Goal: Information Seeking & Learning: Learn about a topic

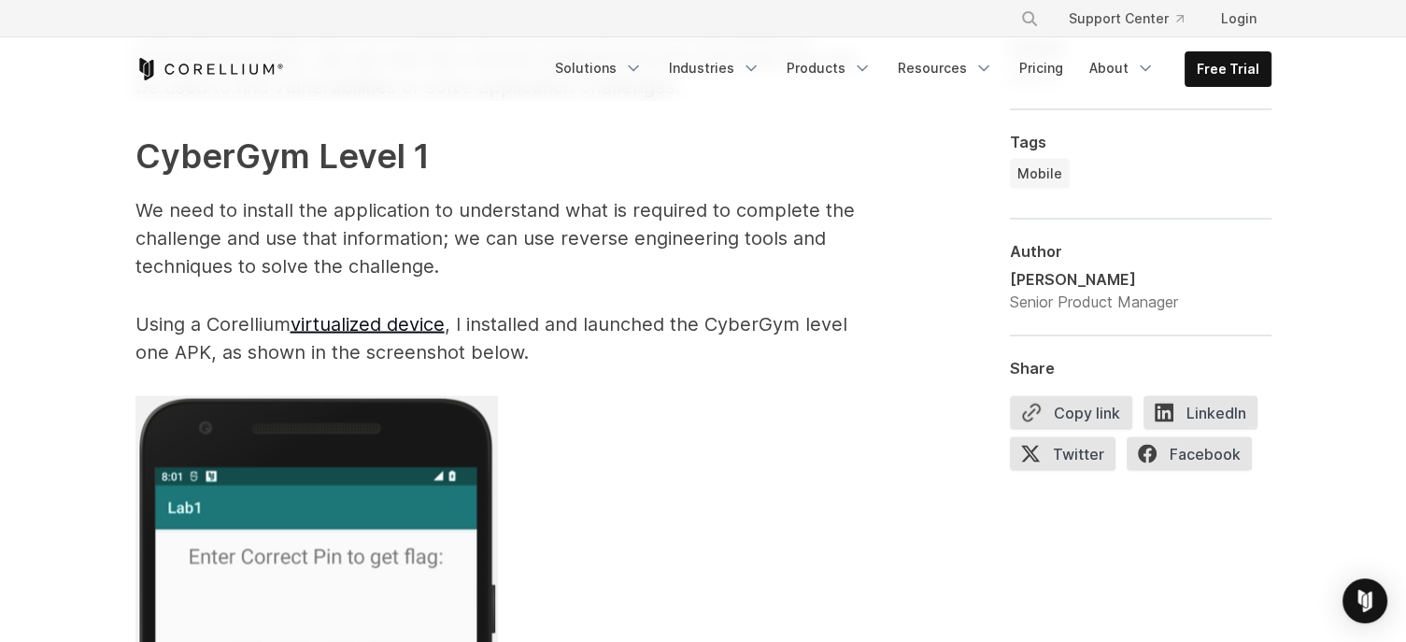
scroll to position [3549, 0]
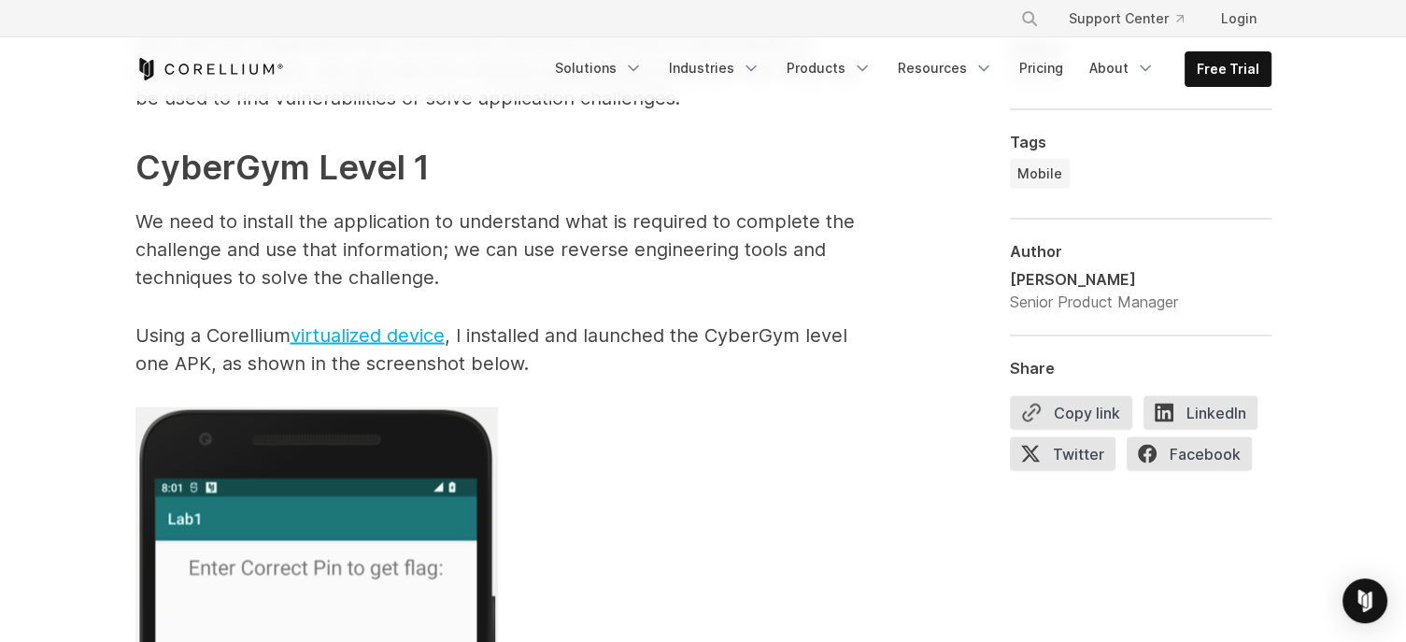
click at [391, 332] on link "virtualized device" at bounding box center [367, 335] width 154 height 22
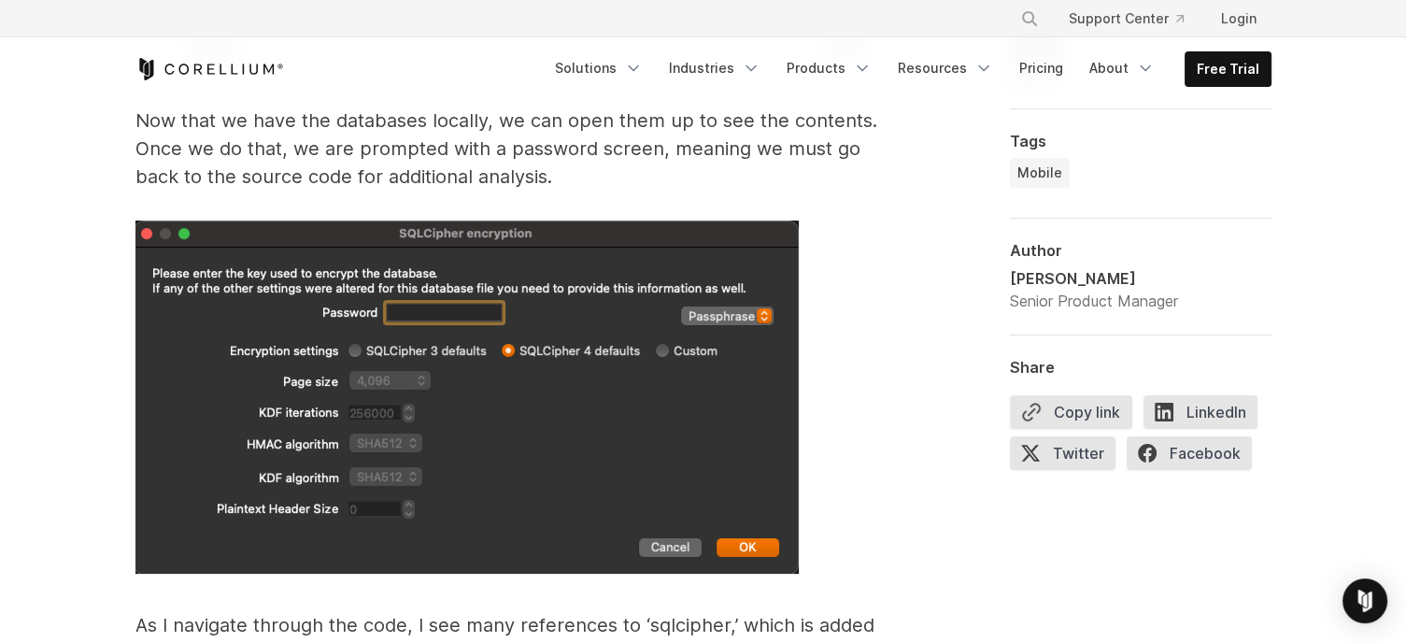
scroll to position [7098, 0]
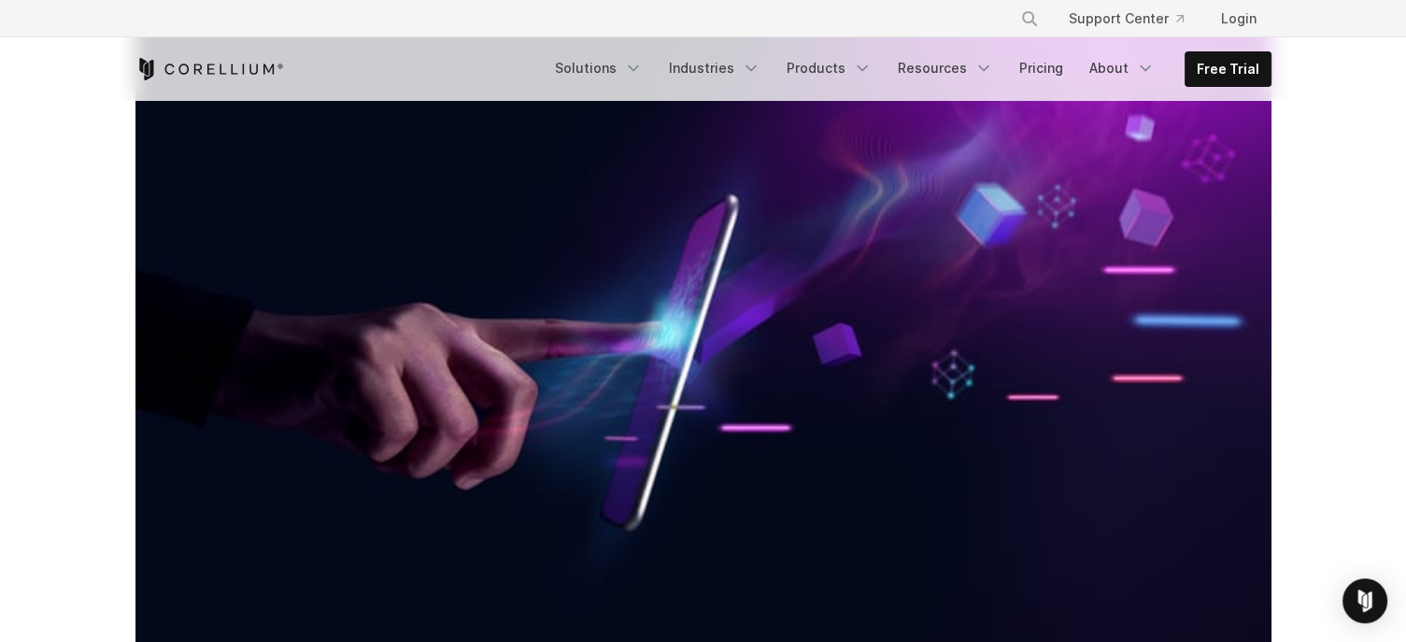
scroll to position [374, 0]
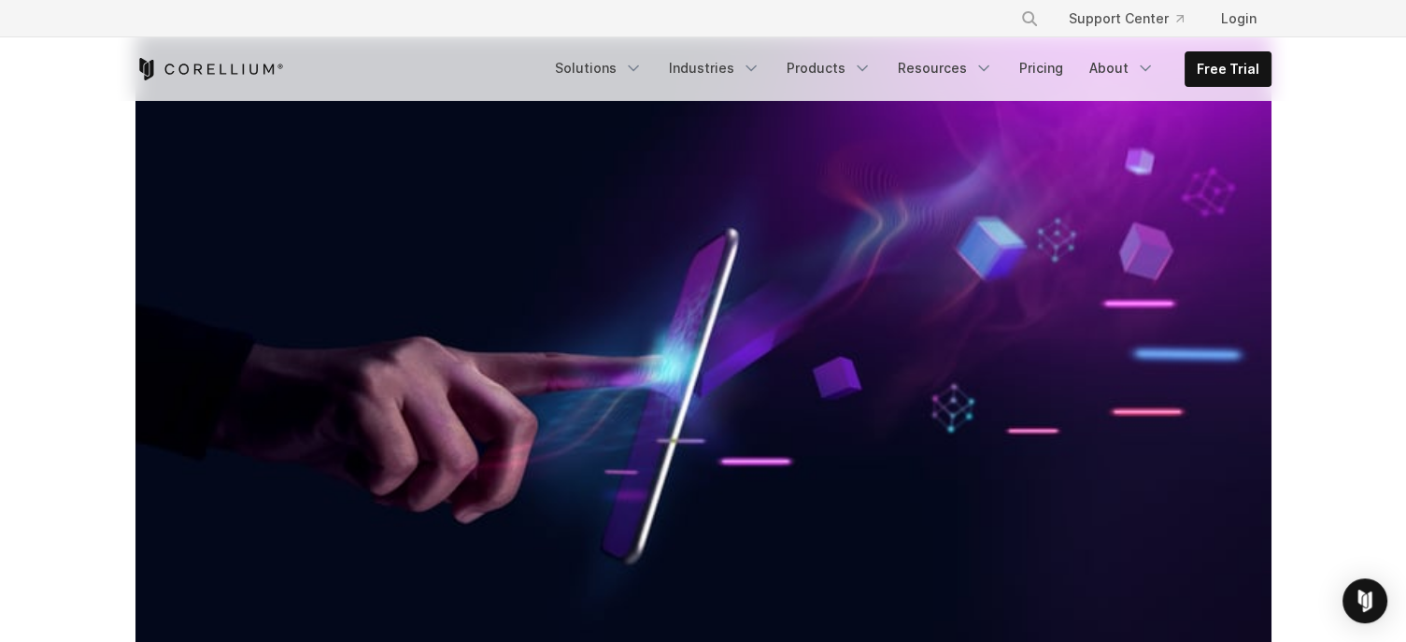
click at [629, 61] on link "Solutions" at bounding box center [599, 68] width 110 height 34
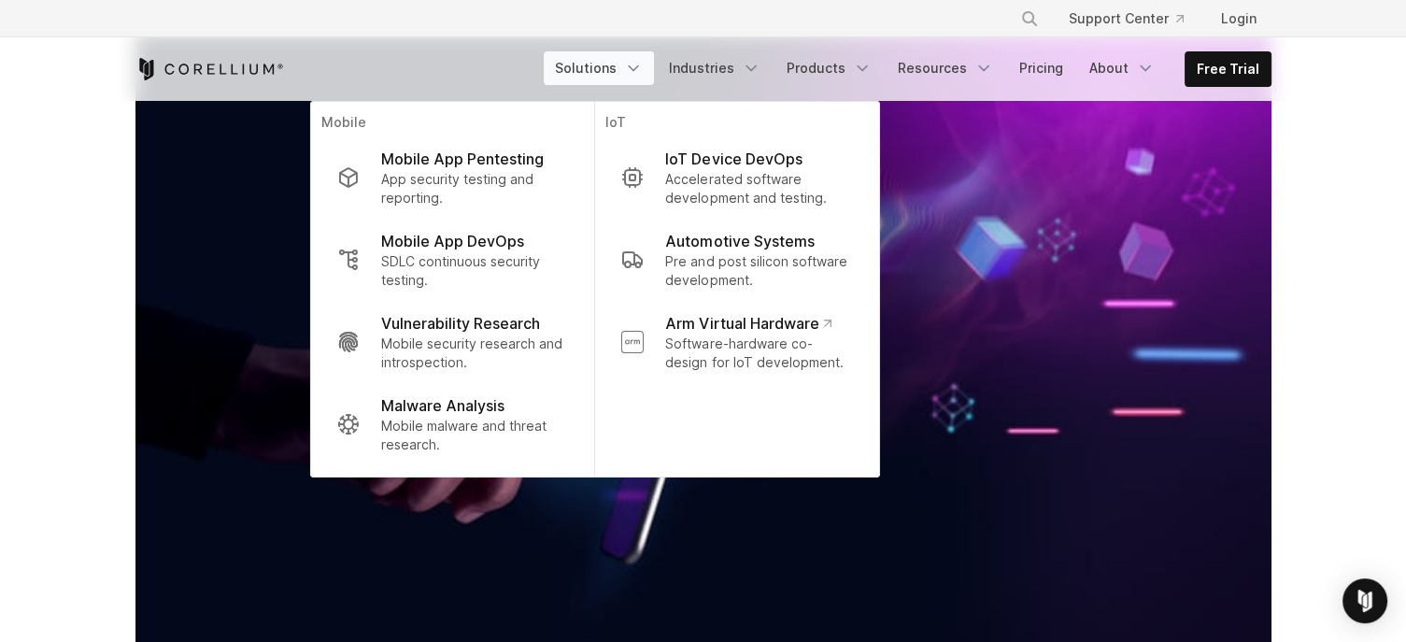
click at [859, 70] on link "Products" at bounding box center [828, 68] width 107 height 34
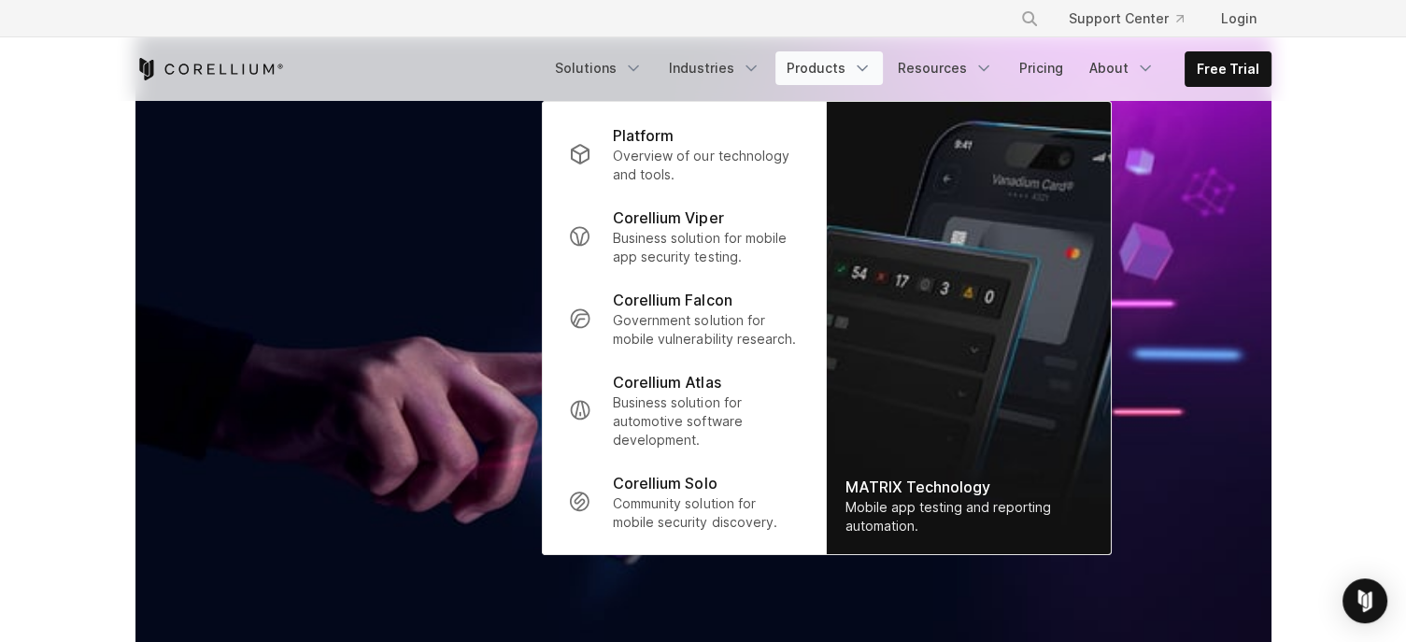
click at [1115, 66] on link "About" at bounding box center [1122, 68] width 88 height 34
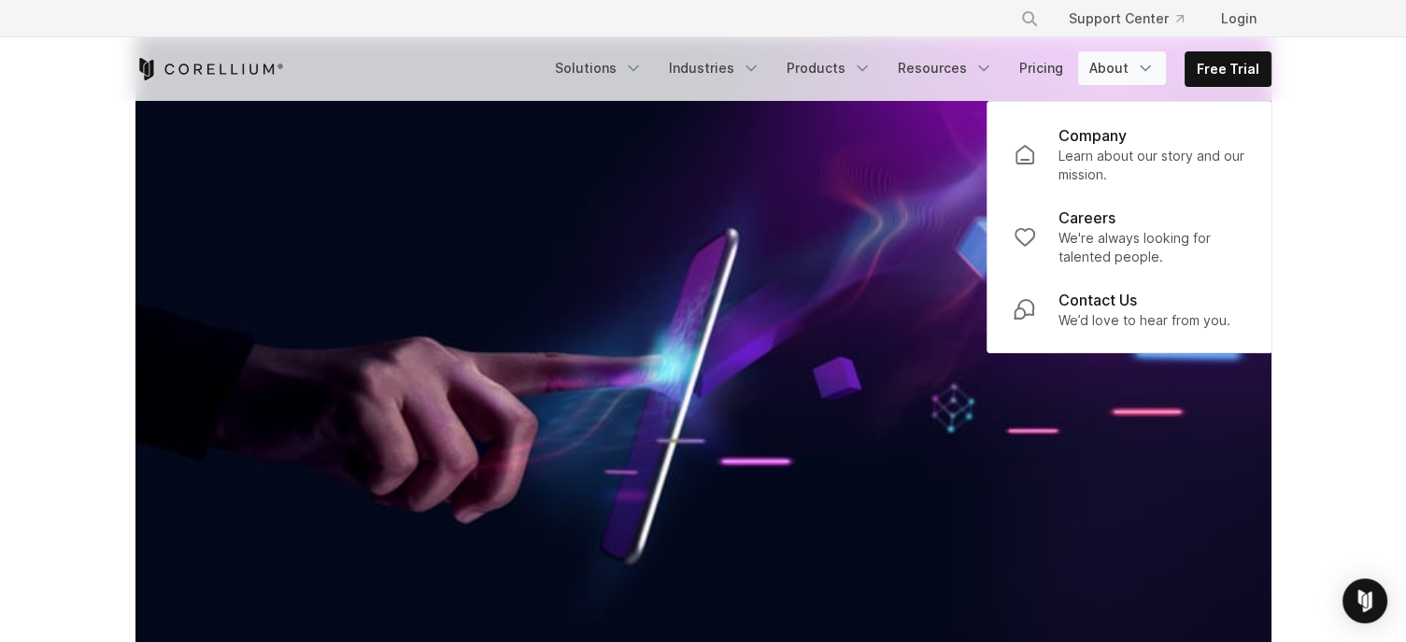
click at [1096, 230] on p "We're always looking for talented people." at bounding box center [1151, 247] width 187 height 37
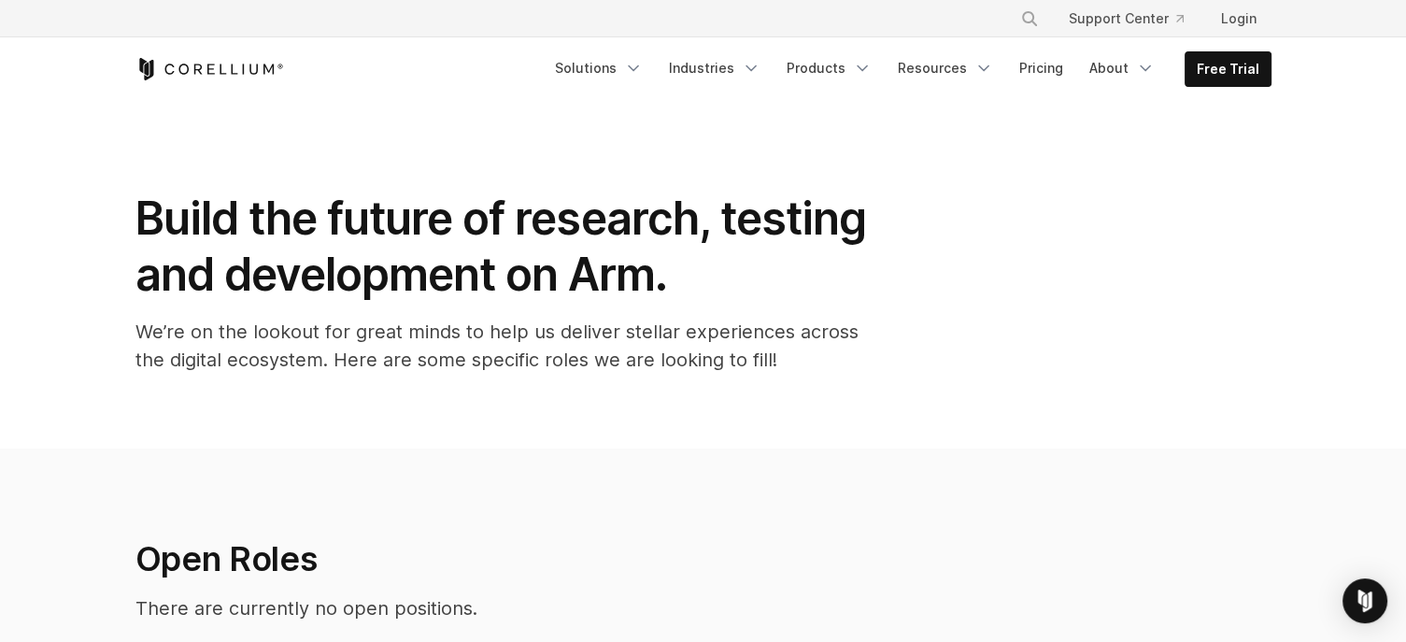
click at [622, 60] on link "Solutions" at bounding box center [599, 68] width 110 height 34
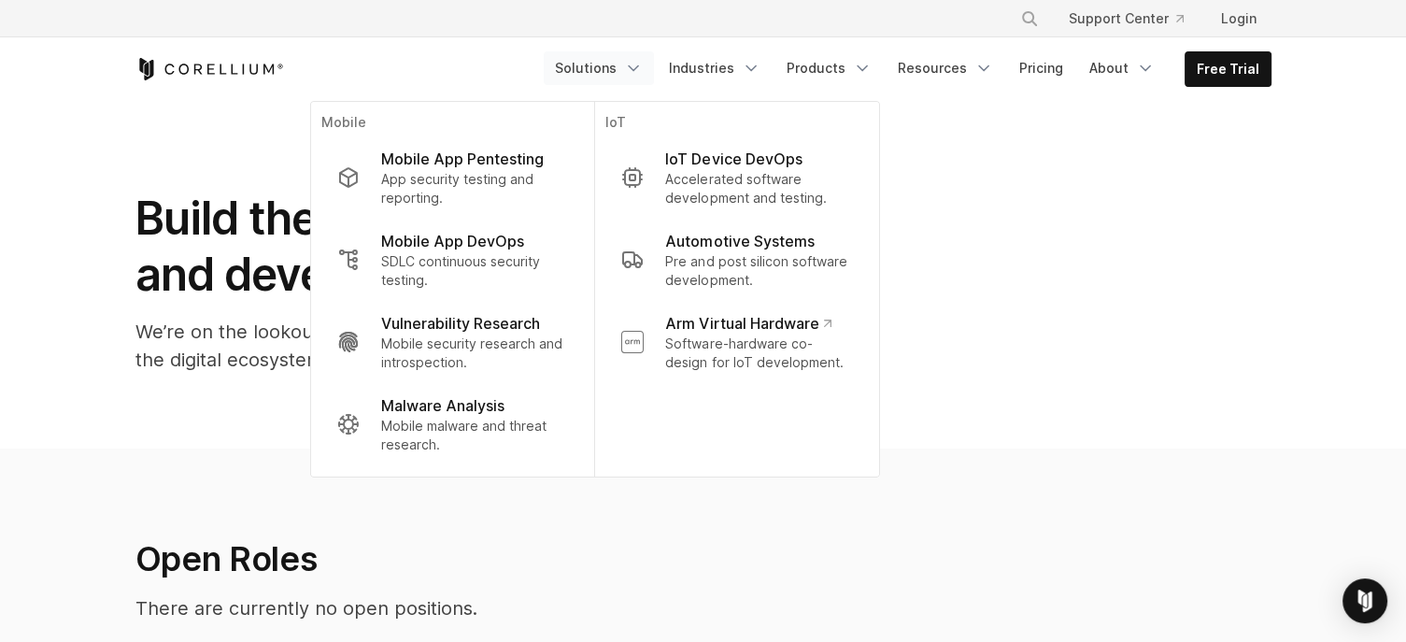
click at [845, 69] on link "Products" at bounding box center [828, 68] width 107 height 34
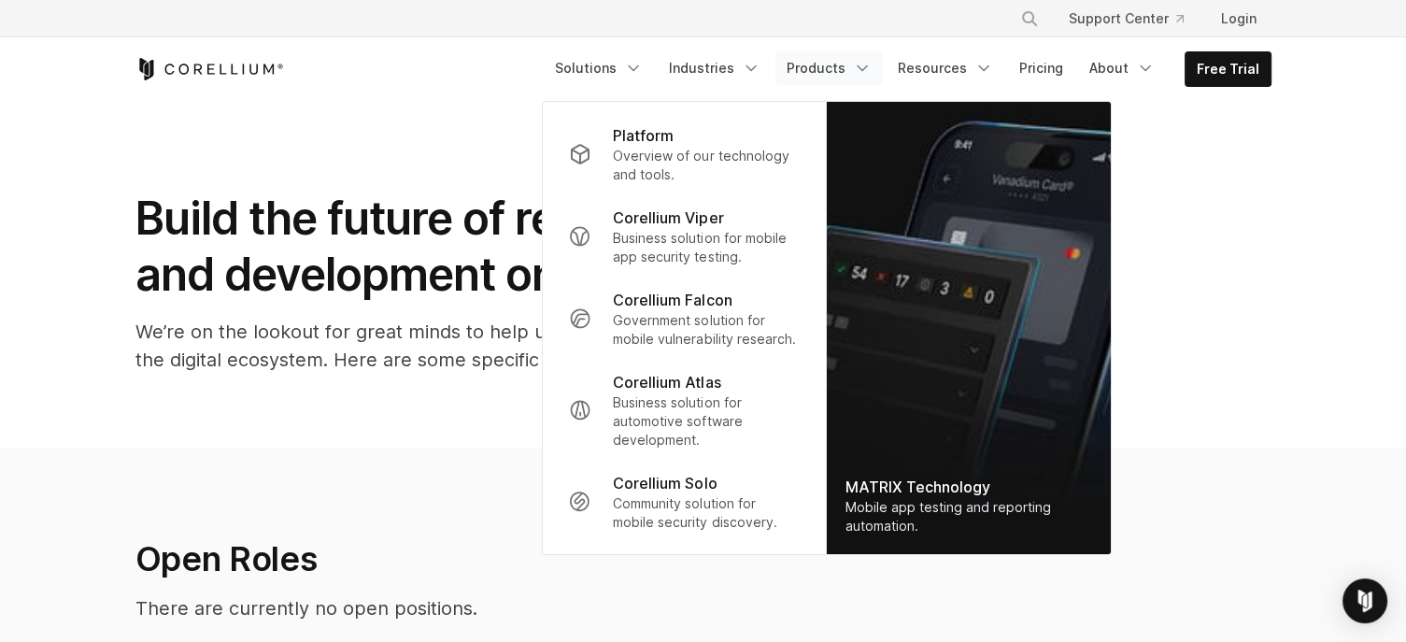
click at [685, 158] on p "Overview of our technology and tools." at bounding box center [706, 165] width 186 height 37
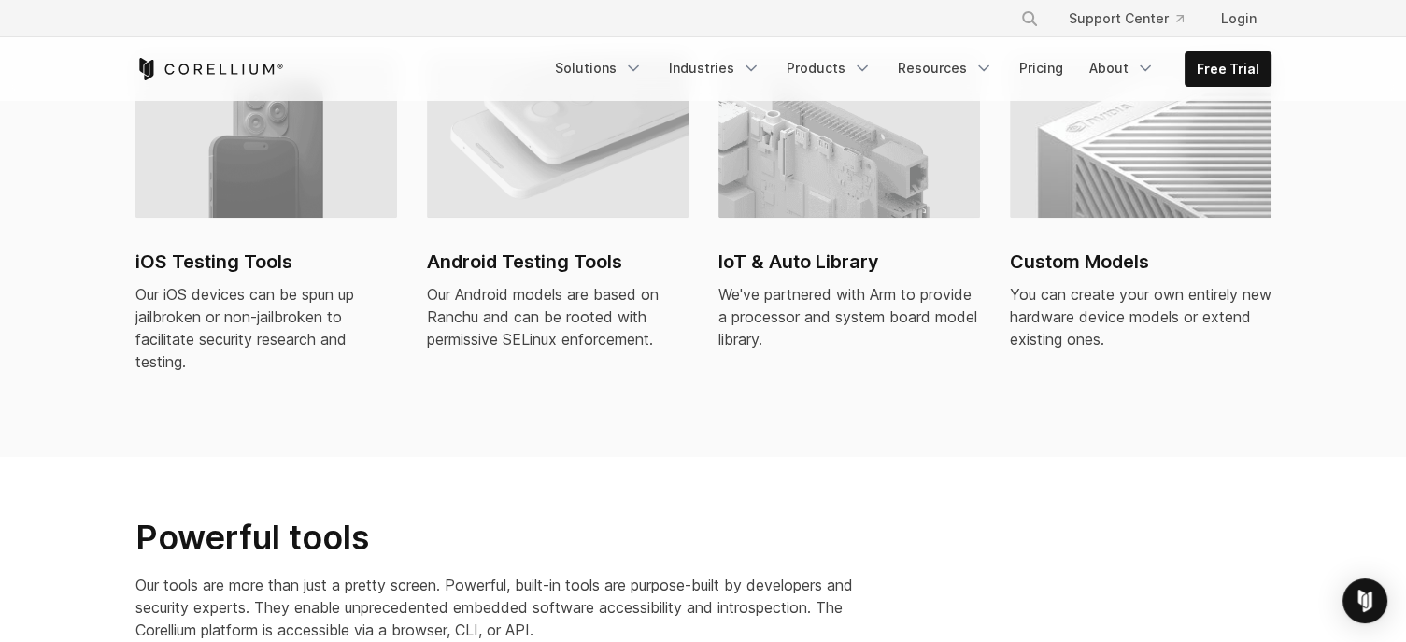
scroll to position [1494, 0]
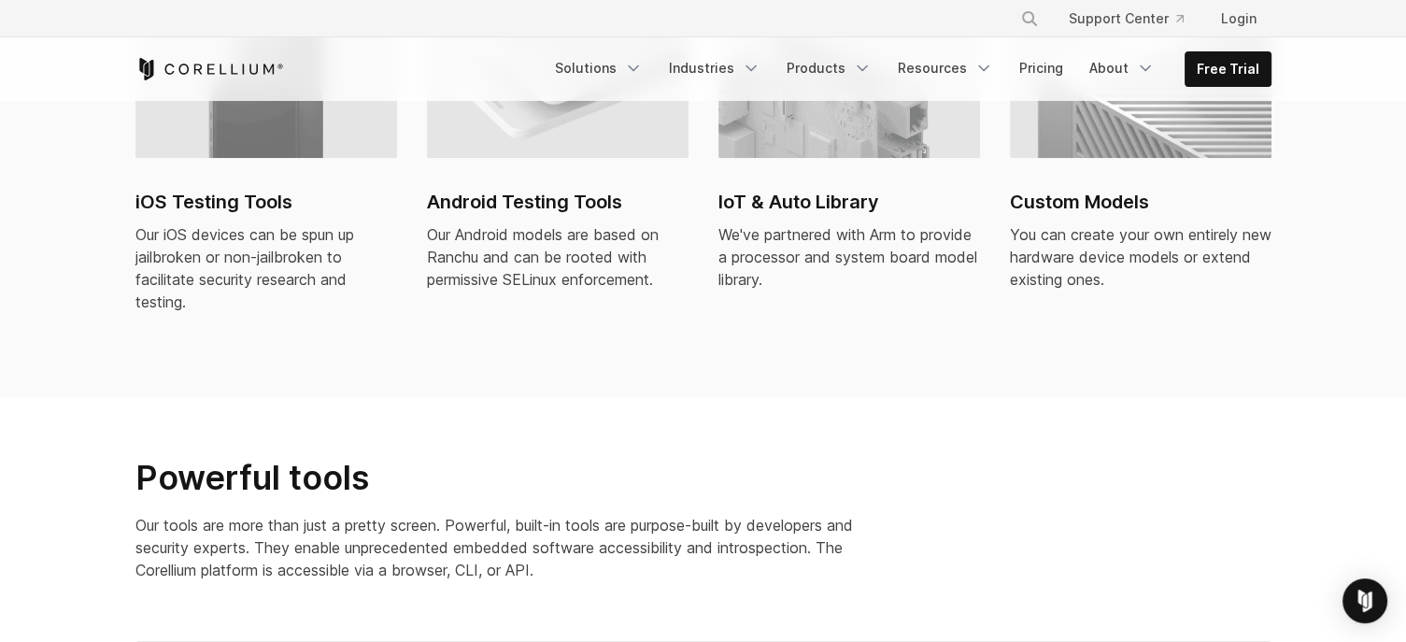
click at [551, 188] on h2 "Android Testing Tools" at bounding box center [557, 202] width 261 height 28
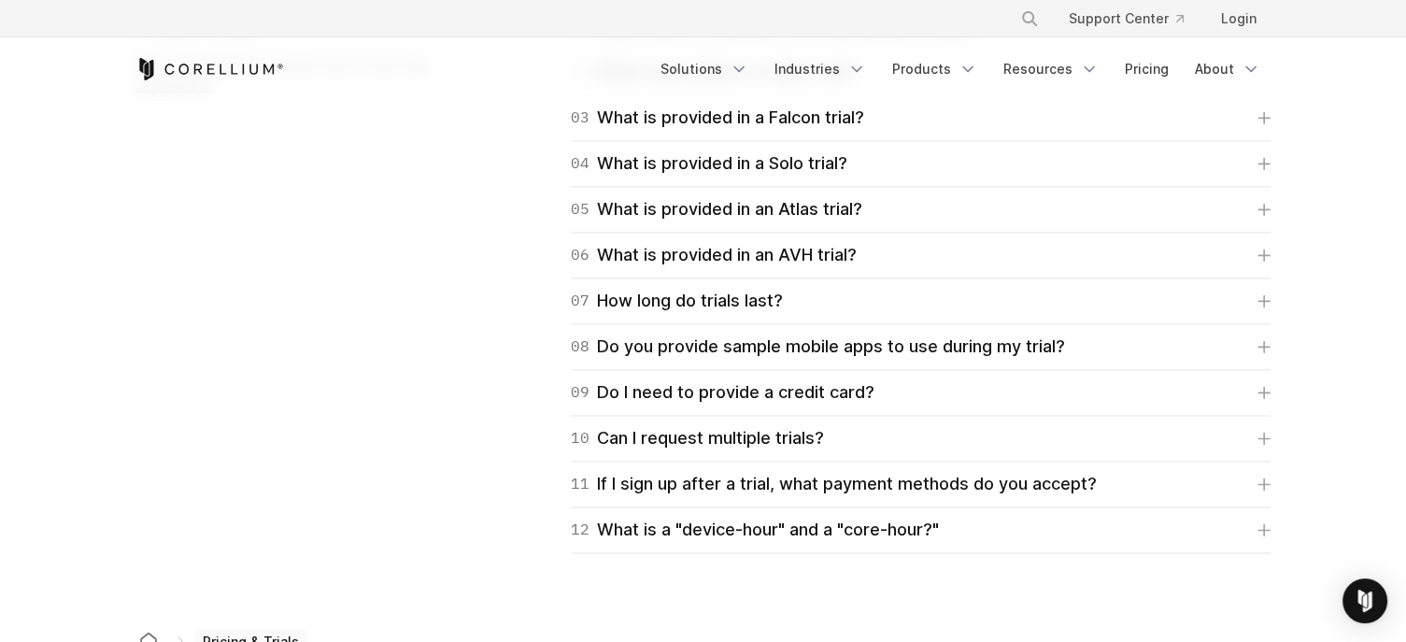
scroll to position [2989, 0]
